Goal: Information Seeking & Learning: Learn about a topic

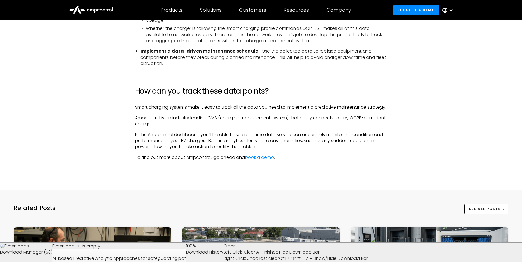
scroll to position [1007, 0]
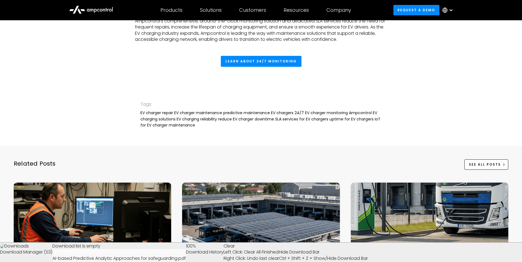
scroll to position [1136, 0]
